Goal: Information Seeking & Learning: Learn about a topic

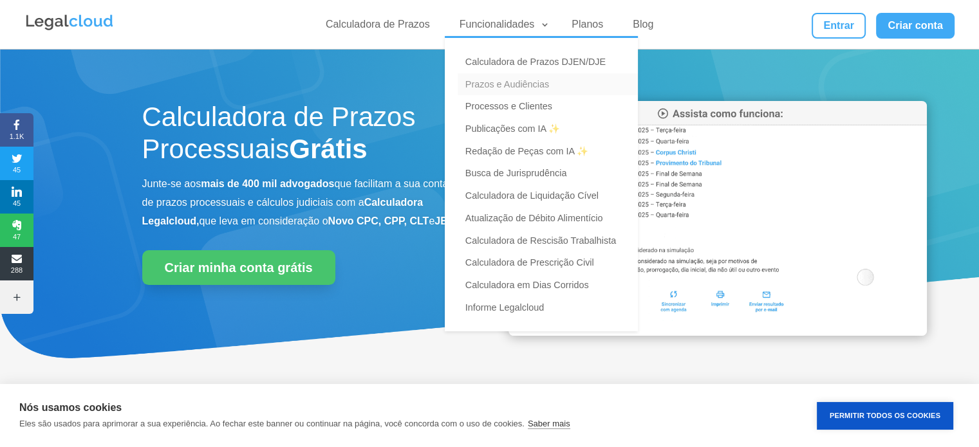
click at [501, 79] on link "Prazos e Audiências" at bounding box center [548, 84] width 180 height 23
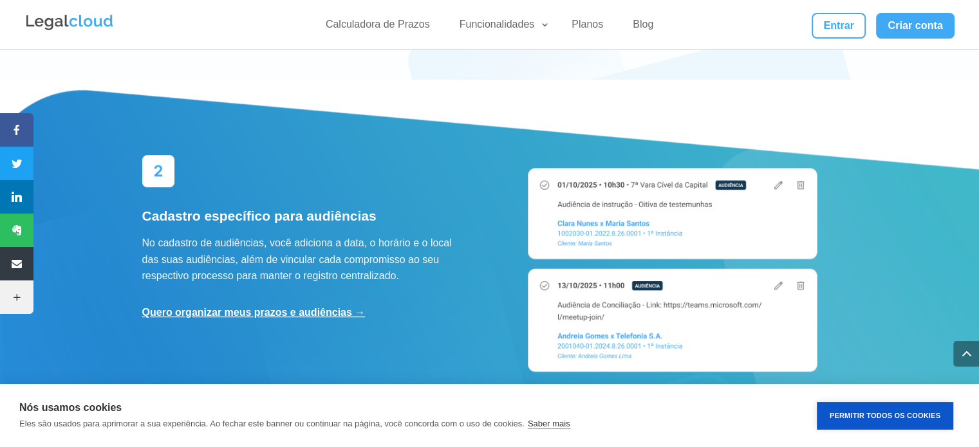
scroll to position [901, 0]
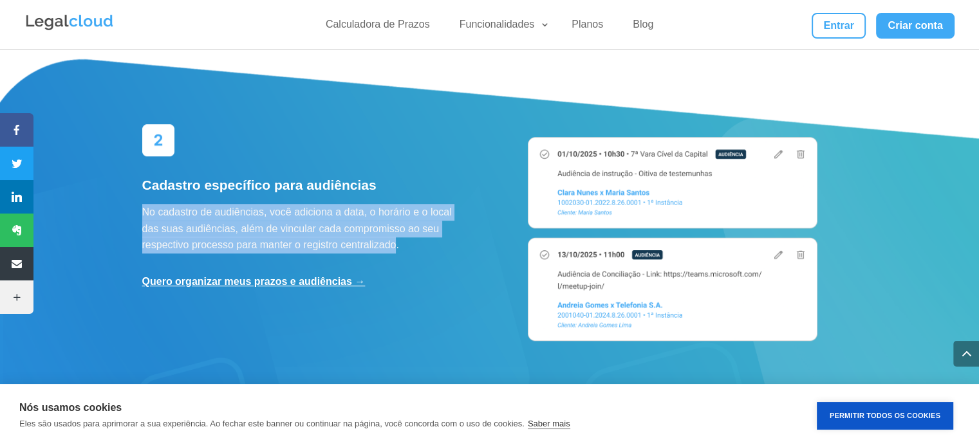
drag, startPoint x: 142, startPoint y: 195, endPoint x: 398, endPoint y: 229, distance: 259.1
click at [397, 228] on p "No cadastro de audiências, você adiciona a data, o horário e o local das suas a…" at bounding box center [306, 229] width 328 height 50
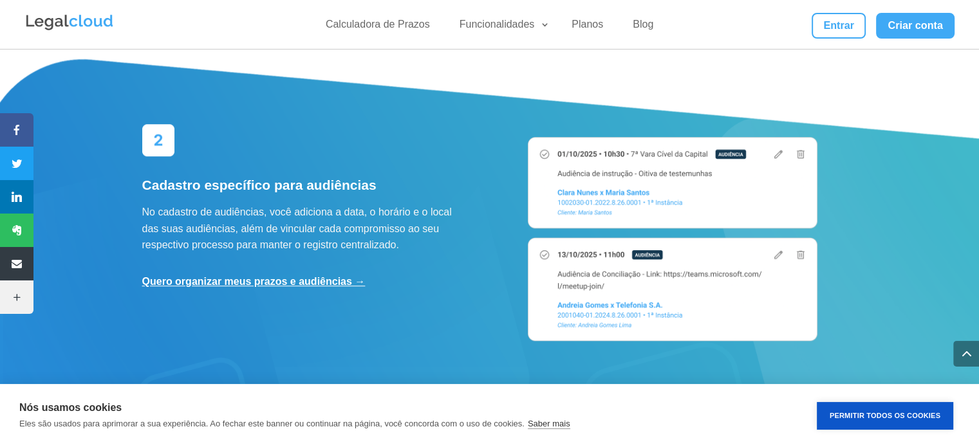
click at [436, 254] on div "Cadastro específico para audiências No cadastro de audiências, você adiciona a …" at bounding box center [306, 207] width 328 height 167
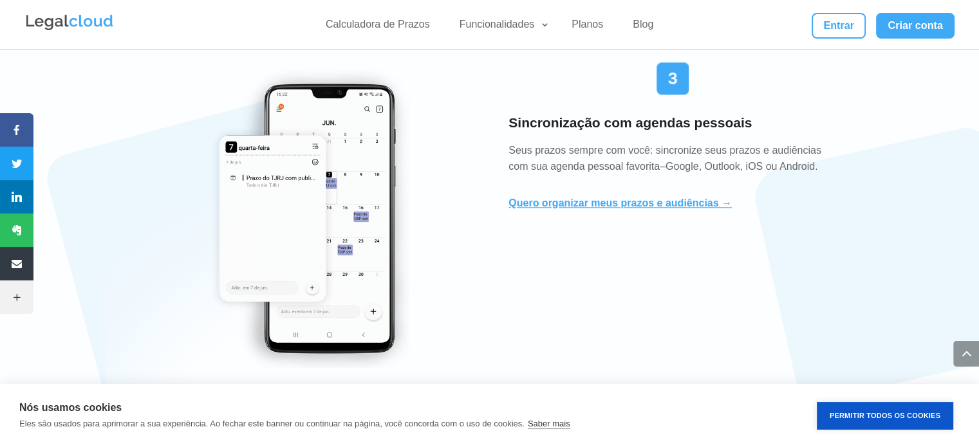
scroll to position [1287, 0]
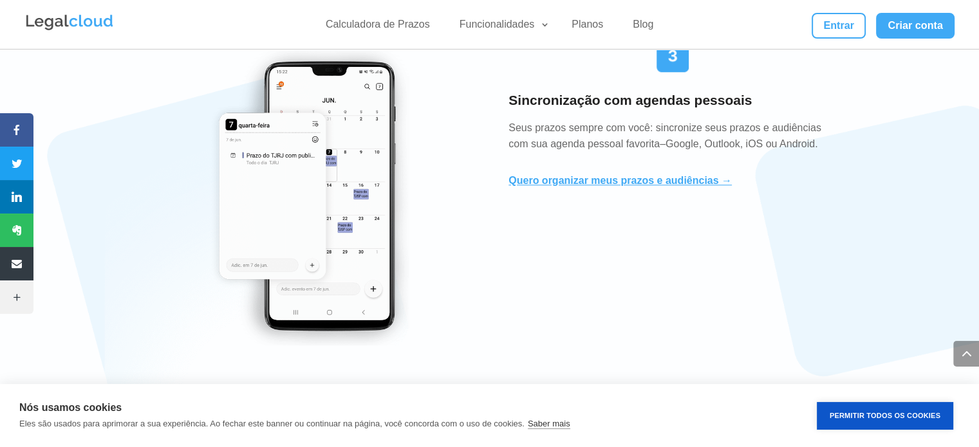
drag, startPoint x: 512, startPoint y: 109, endPoint x: 829, endPoint y: 134, distance: 317.6
click at [827, 133] on p "Seus prazos sempre com você: sincronize seus prazos e audiências com sua agenda…" at bounding box center [672, 136] width 328 height 33
click at [786, 192] on div "Sincronização com agendas pessoais Seus prazos sempre com você: sincronize seus…" at bounding box center [489, 193] width 695 height 340
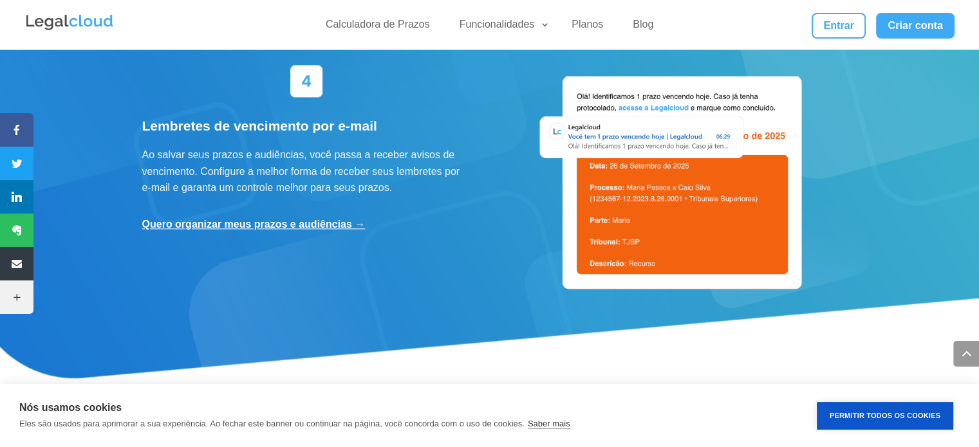
scroll to position [1673, 0]
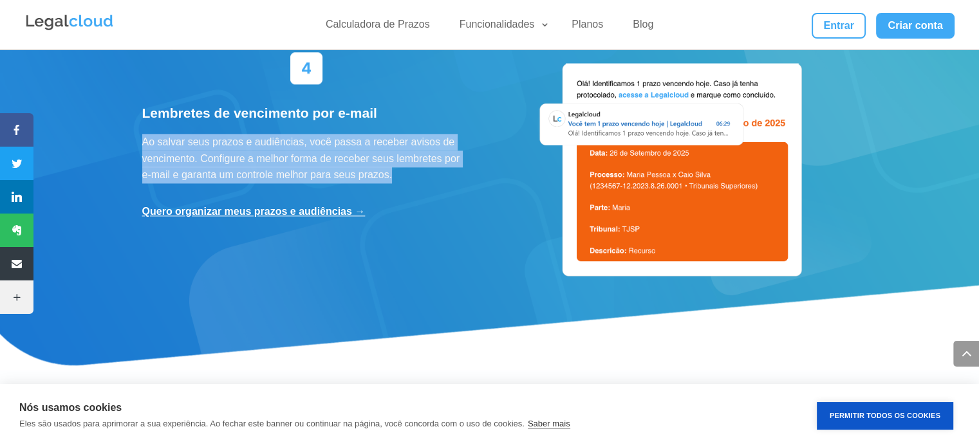
drag, startPoint x: 143, startPoint y: 123, endPoint x: 400, endPoint y: 158, distance: 259.8
click at [400, 158] on p "Ao salvar seus prazos e audiências, você passa a receber avisos de vencimento. …" at bounding box center [306, 159] width 328 height 50
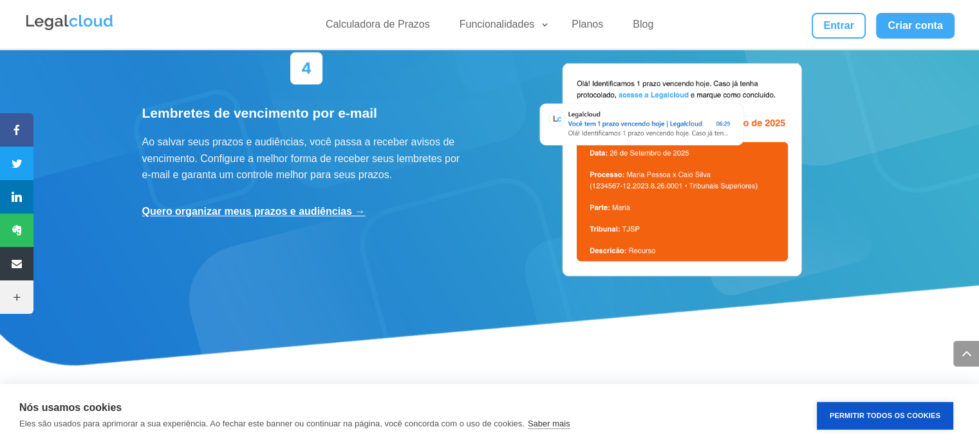
click at [454, 180] on div "Lembretes de vencimento por e-mail Ao salvar seus prazos e audiências, você pas…" at bounding box center [306, 136] width 328 height 169
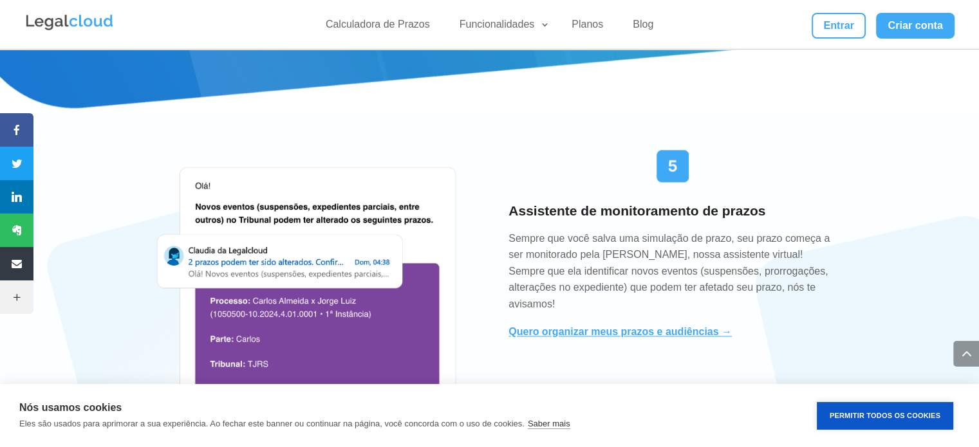
scroll to position [1931, 0]
drag, startPoint x: 602, startPoint y: 236, endPoint x: 642, endPoint y: 241, distance: 40.2
click at [642, 241] on p "Sempre que você salva uma simulação de prazo, seu prazo começa a ser monitorado…" at bounding box center [672, 271] width 328 height 82
click at [762, 243] on p "Sempre que você salva uma simulação de prazo, seu prazo começa a ser monitorado…" at bounding box center [672, 271] width 328 height 82
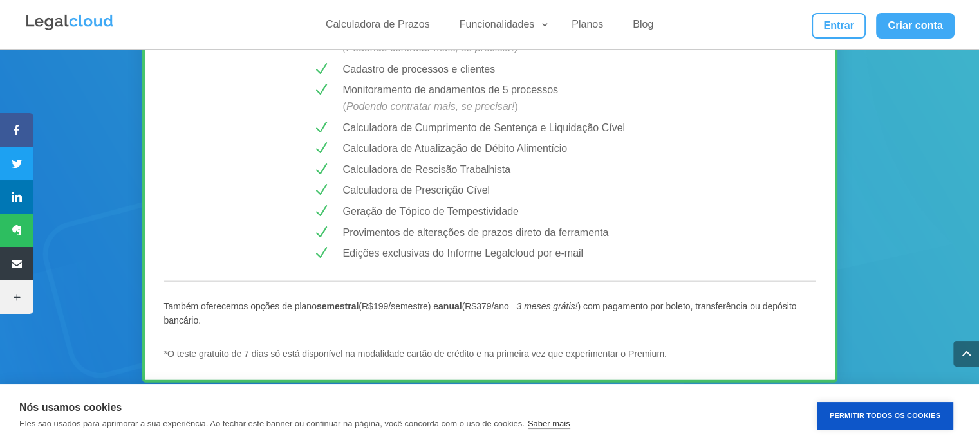
scroll to position [2896, 0]
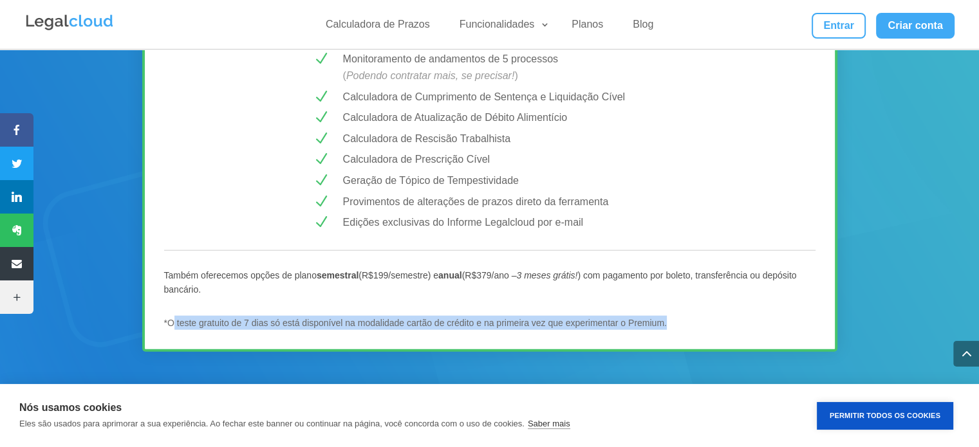
drag, startPoint x: 175, startPoint y: 303, endPoint x: 668, endPoint y: 301, distance: 493.0
click at [668, 316] on p "*O teste gratuito de 7 dias só está disponível na modalidade cartão de crédito …" at bounding box center [489, 323] width 651 height 14
click at [736, 290] on div "MELHOR CUSTO-BENEFÍCIO! Plano PREMIUM R$ 43,99 /mês Testar Grátis N Salve prazo…" at bounding box center [489, 3] width 695 height 699
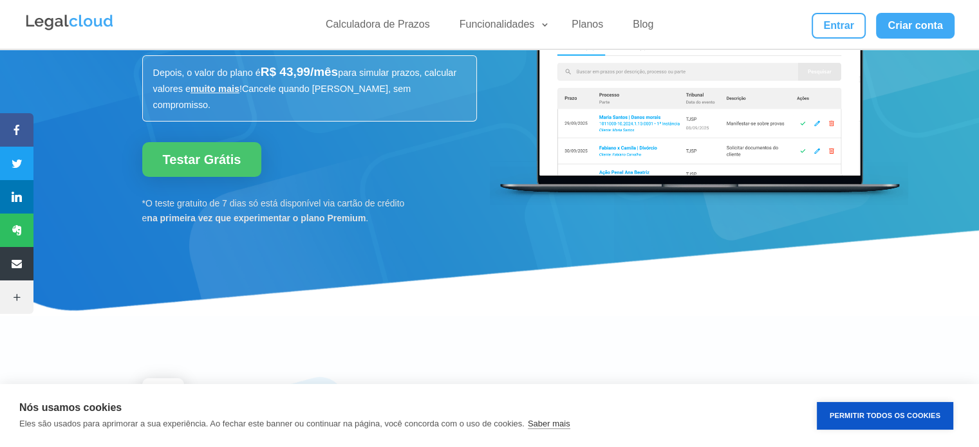
scroll to position [0, 0]
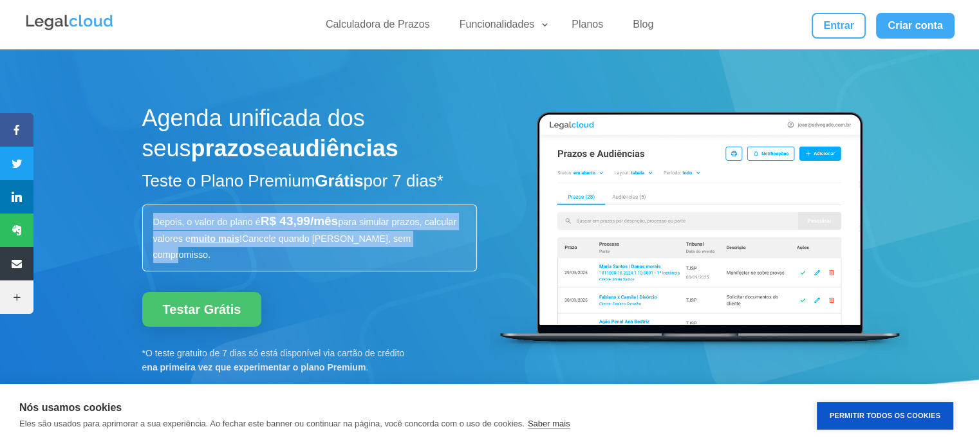
drag, startPoint x: 152, startPoint y: 219, endPoint x: 445, endPoint y: 236, distance: 293.9
click at [445, 236] on div "Depois, o valor do plano é R$ 43,99/mês para simular prazos, calcular valores e…" at bounding box center [309, 238] width 335 height 67
click at [445, 236] on p "Depois, o valor do plano é R$ 43,99/mês para simular prazos, calcular valores e…" at bounding box center [309, 238] width 313 height 50
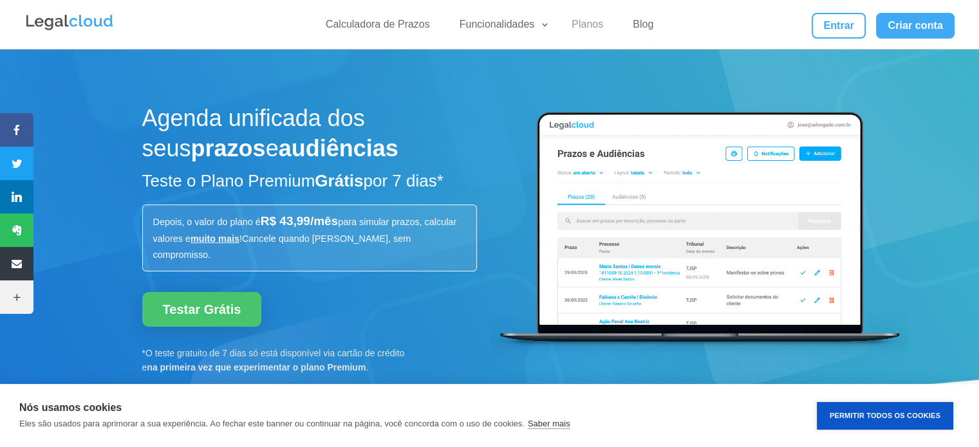
click at [588, 31] on link "Planos" at bounding box center [587, 27] width 47 height 19
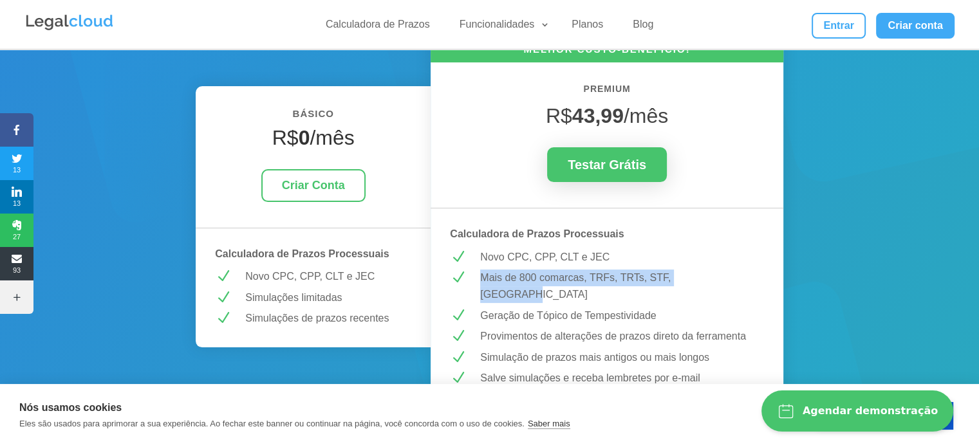
drag, startPoint x: 481, startPoint y: 277, endPoint x: 721, endPoint y: 270, distance: 240.8
click at [721, 270] on p "Mais de 800 comarcas, TRFs, TRTs, STF, [GEOGRAPHIC_DATA]" at bounding box center [622, 286] width 284 height 33
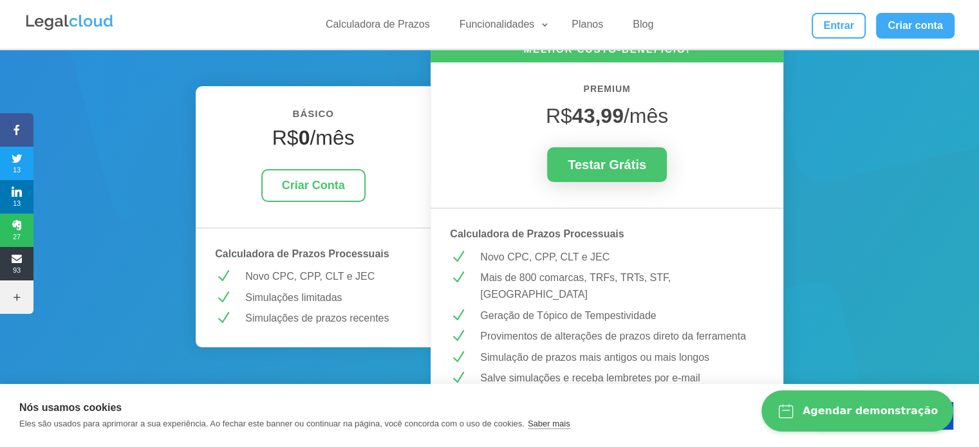
drag, startPoint x: 482, startPoint y: 297, endPoint x: 663, endPoint y: 291, distance: 180.9
click at [663, 308] on div "Geração de Tópico de Tempestividade" at bounding box center [616, 316] width 293 height 17
click at [515, 328] on p "Provimentos de alterações de prazos direto da ferramenta" at bounding box center [622, 336] width 284 height 17
drag, startPoint x: 522, startPoint y: 321, endPoint x: 707, endPoint y: 304, distance: 186.1
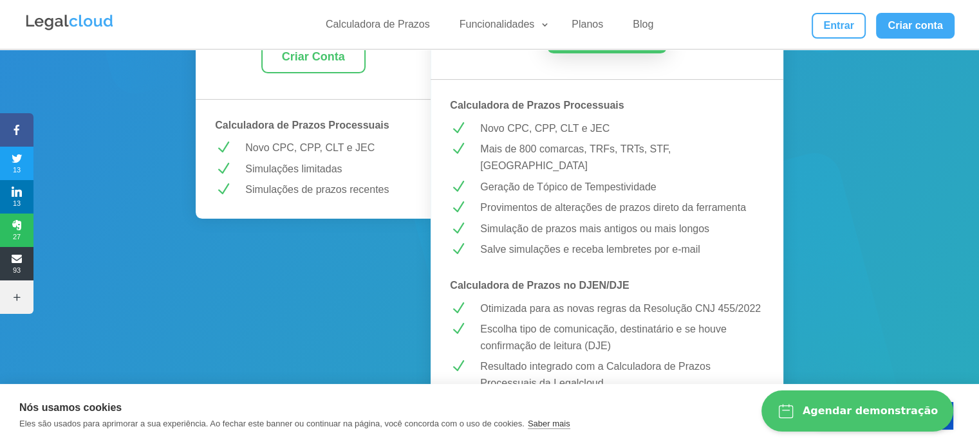
scroll to position [386, 0]
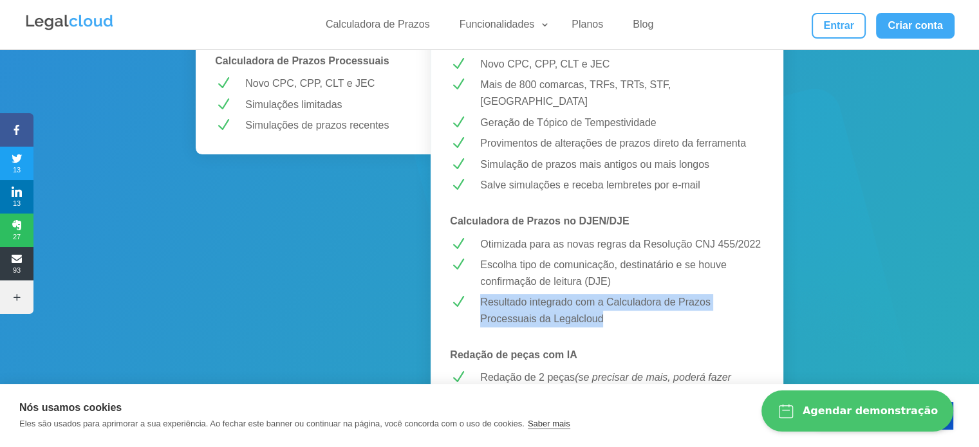
drag, startPoint x: 480, startPoint y: 283, endPoint x: 608, endPoint y: 297, distance: 128.2
click at [608, 297] on div "Resultado integrado com a Calculadora de Prazos Processuais da Legalcloud" at bounding box center [616, 310] width 293 height 33
click at [638, 294] on div "Resultado integrado com a Calculadora de Prazos Processuais da Legalcloud" at bounding box center [622, 310] width 284 height 33
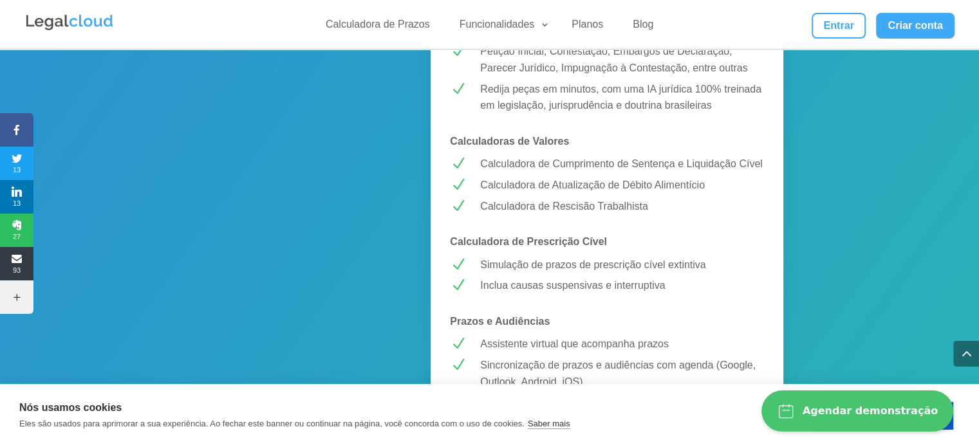
scroll to position [772, 0]
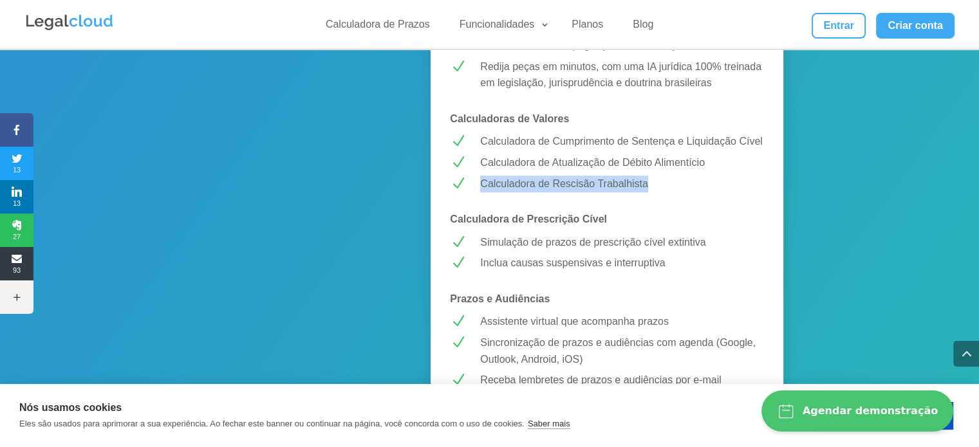
drag, startPoint x: 481, startPoint y: 169, endPoint x: 656, endPoint y: 171, distance: 175.1
click at [656, 176] on p "Calculadora de Rescisão Trabalhista" at bounding box center [622, 184] width 284 height 17
click at [732, 176] on p "Calculadora de Rescisão Trabalhista" at bounding box center [622, 184] width 284 height 17
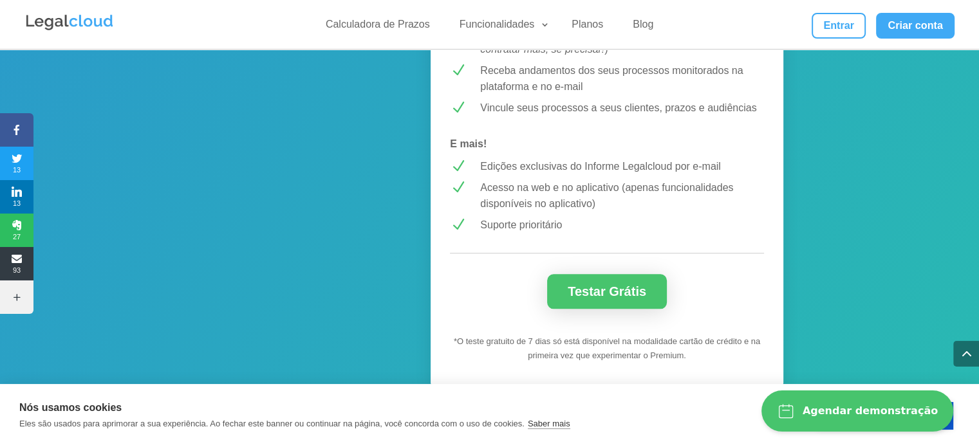
scroll to position [1223, 0]
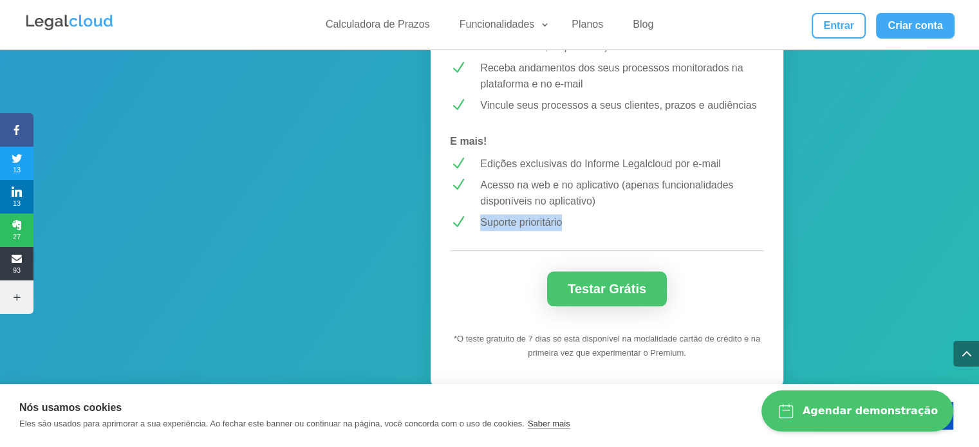
drag, startPoint x: 480, startPoint y: 203, endPoint x: 567, endPoint y: 205, distance: 86.9
click at [567, 214] on p "Suporte prioritário" at bounding box center [622, 222] width 284 height 17
click at [667, 180] on p "Acesso na web e no aplicativo (apenas funcionalidades disponíveis no aplicativo)" at bounding box center [622, 193] width 284 height 33
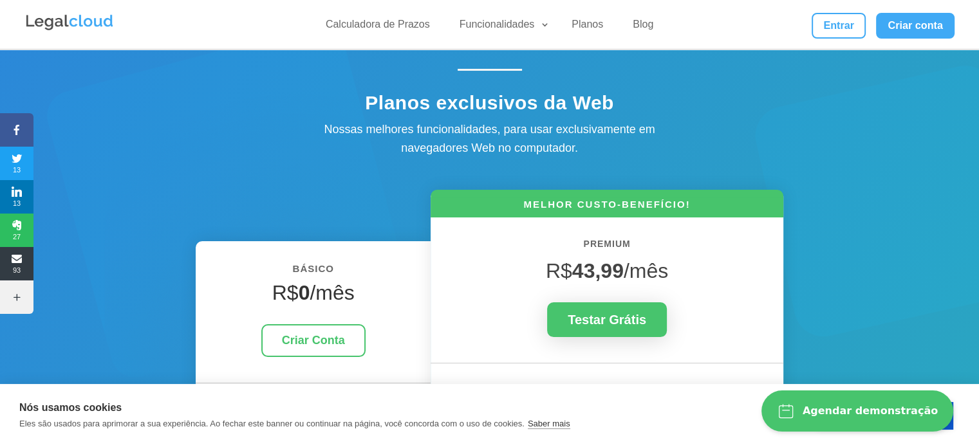
scroll to position [0, 0]
